Goal: Information Seeking & Learning: Find specific fact

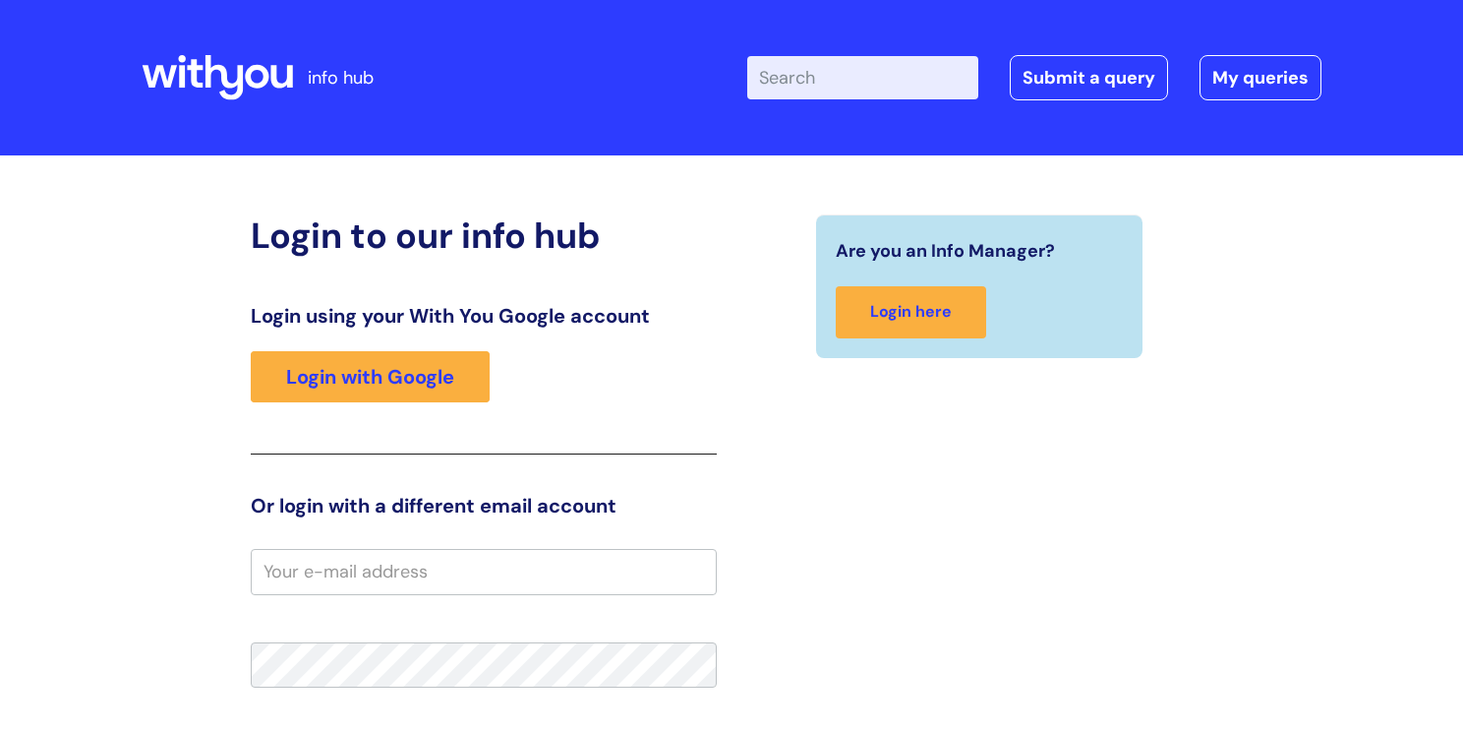
click at [790, 79] on input "Enter your search term here..." at bounding box center [862, 77] width 231 height 43
type input "policies"
click button "Search" at bounding box center [0, 0] width 0 height 0
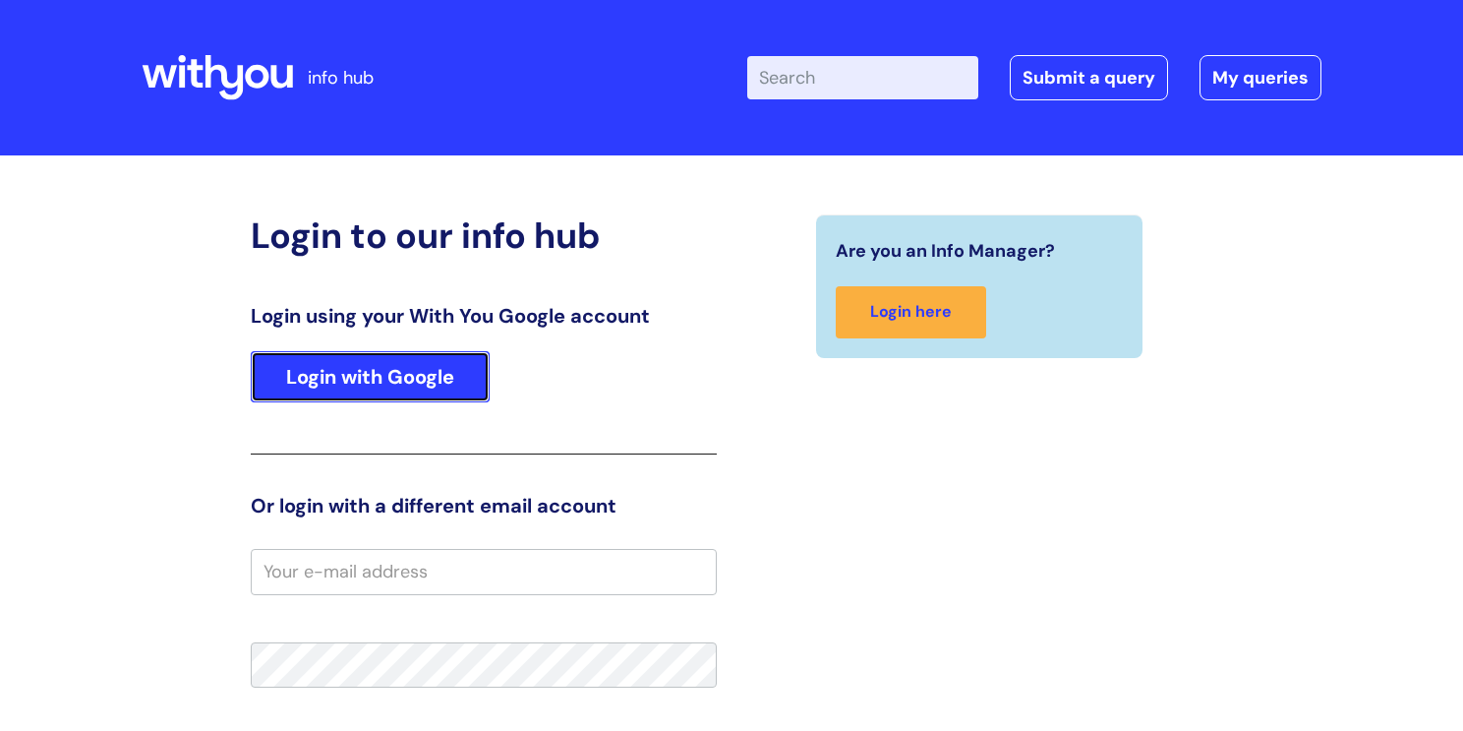
click at [323, 380] on link "Login with Google" at bounding box center [370, 376] width 239 height 51
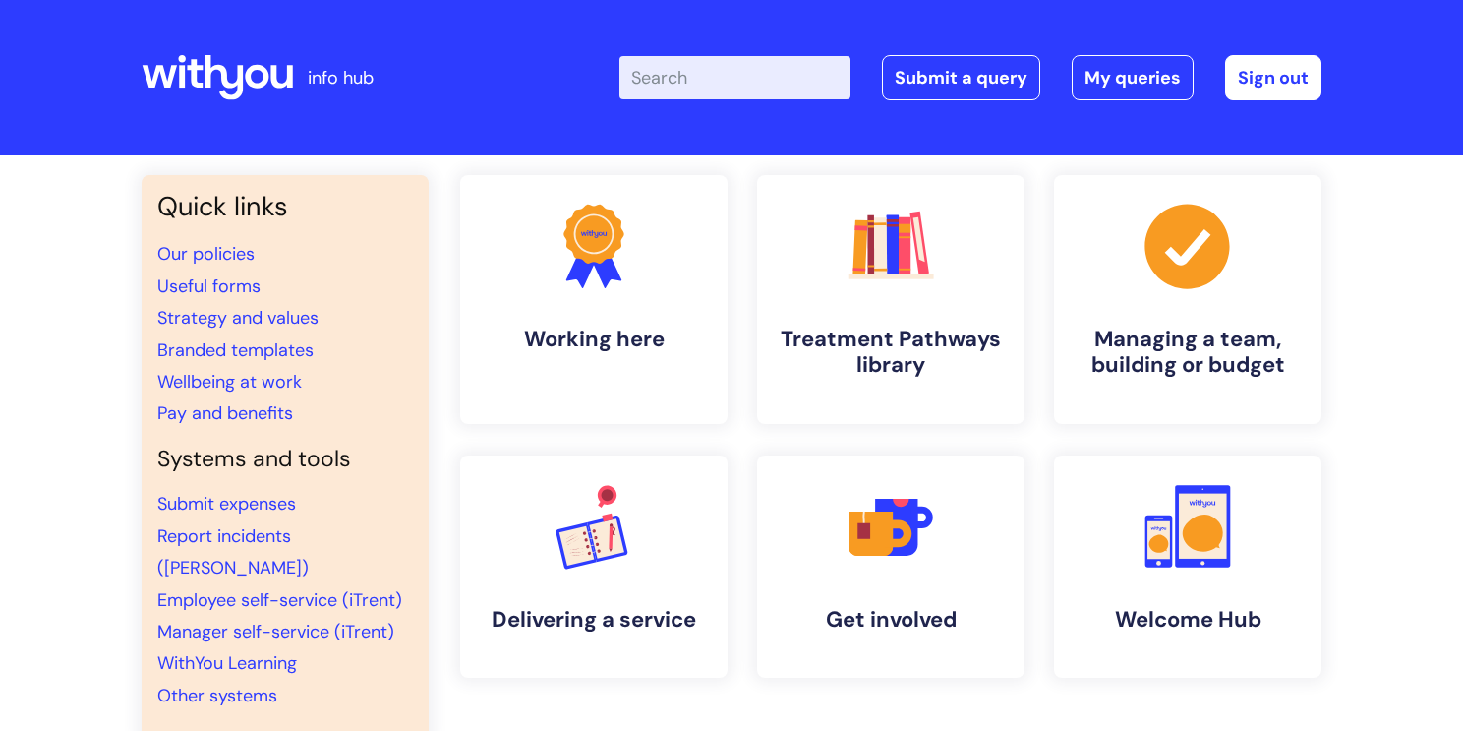
click at [751, 81] on input "Enter your search term here..." at bounding box center [734, 77] width 231 height 43
click at [829, 80] on input "policy animals" at bounding box center [734, 77] width 231 height 43
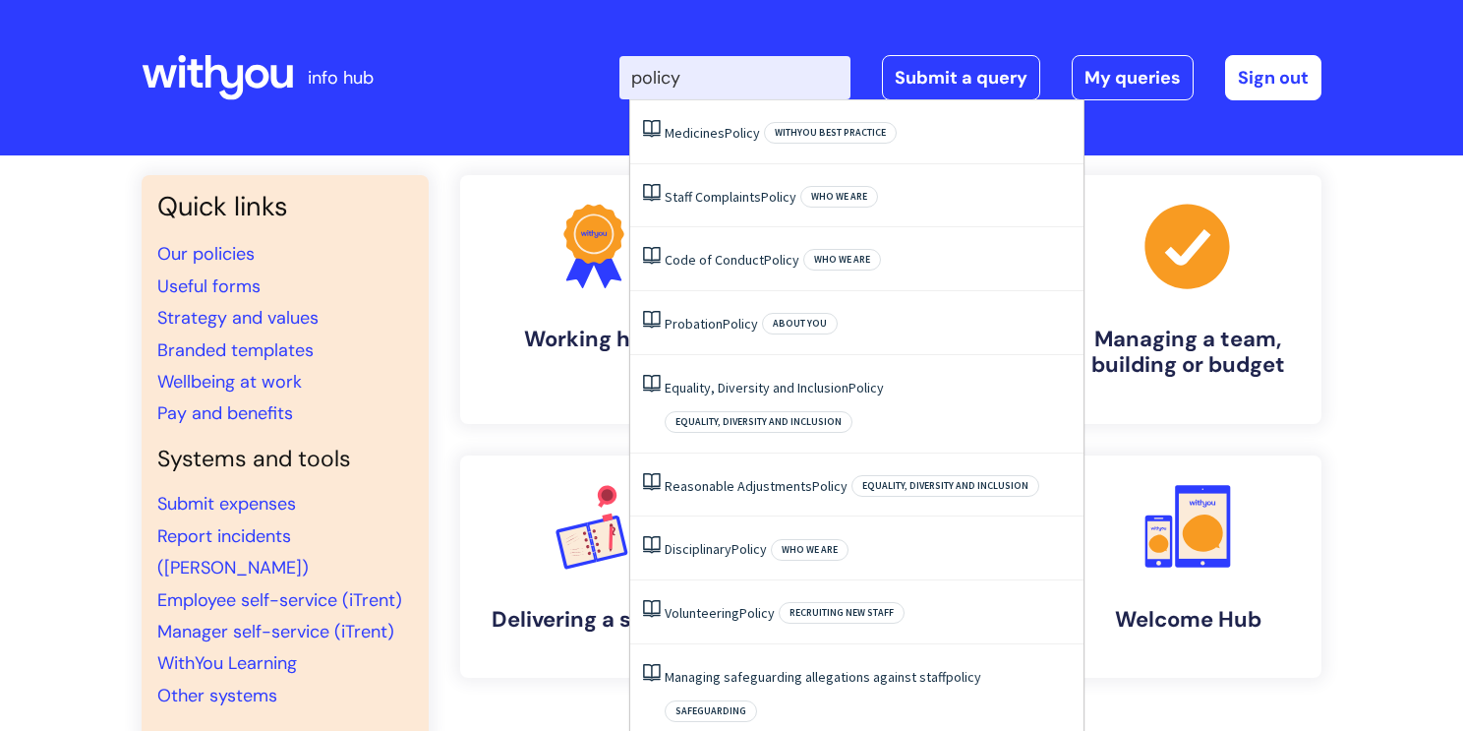
type input "policy"
